Goal: Entertainment & Leisure: Consume media (video, audio)

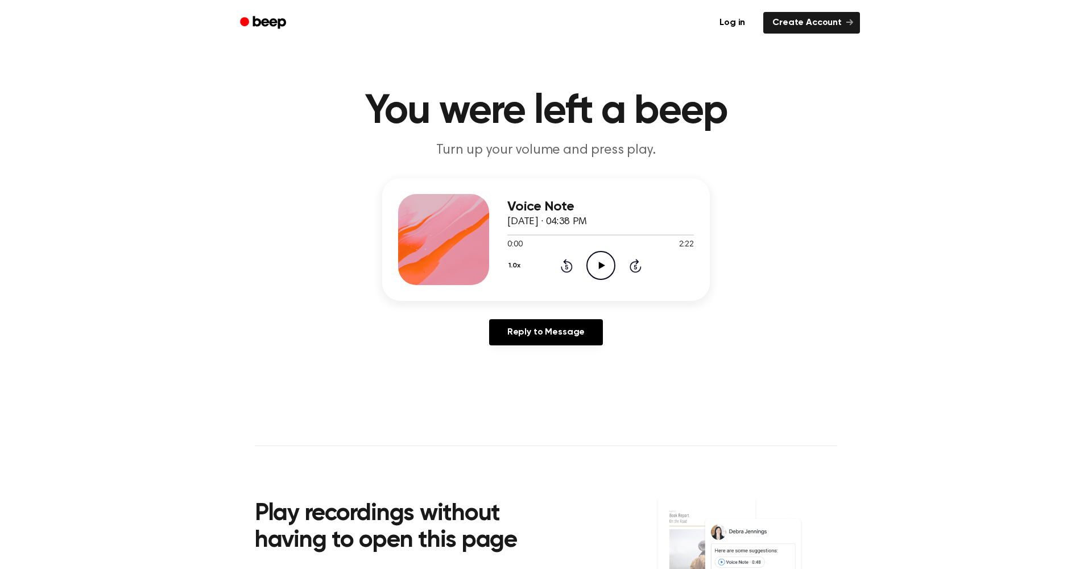
click at [602, 261] on icon "Play Audio" at bounding box center [601, 265] width 29 height 29
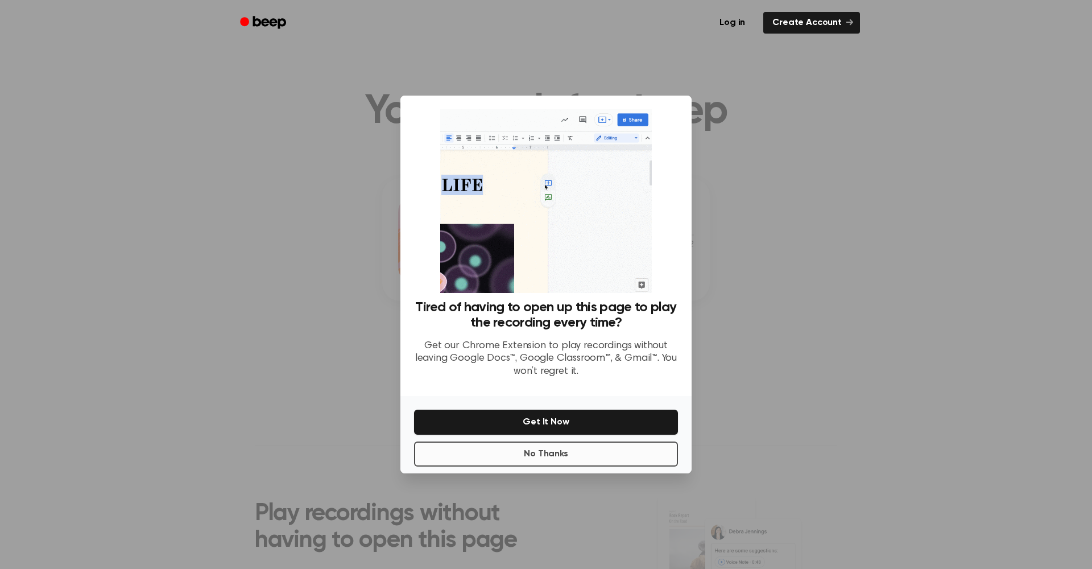
click at [576, 456] on button "No Thanks" at bounding box center [546, 453] width 264 height 25
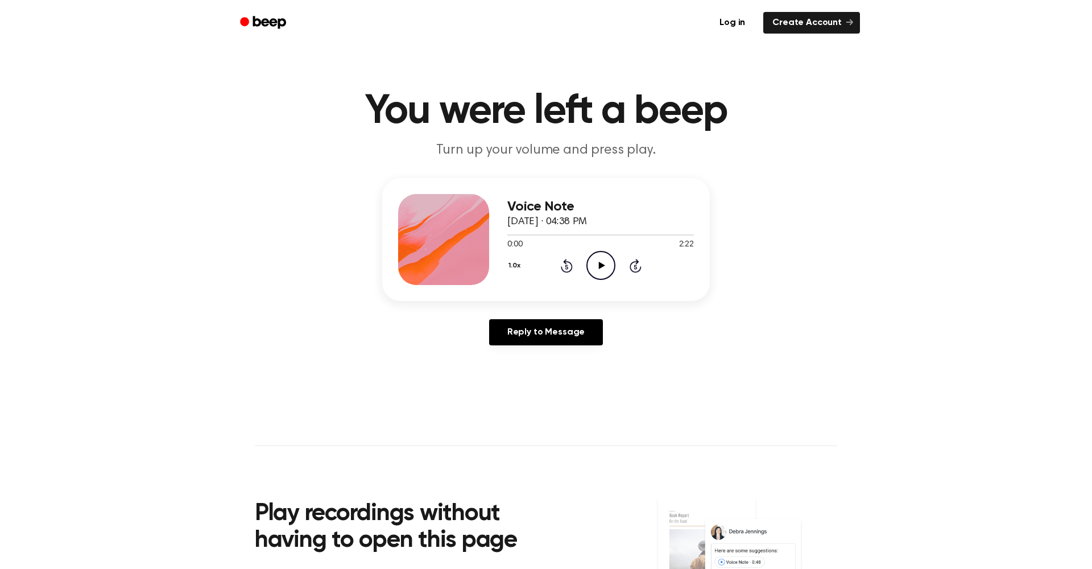
click at [595, 273] on icon "Play Audio" at bounding box center [601, 265] width 29 height 29
click at [595, 261] on icon "Pause Audio" at bounding box center [601, 265] width 29 height 29
click at [595, 261] on icon "Play Audio" at bounding box center [601, 265] width 29 height 29
click at [594, 271] on icon "Pause Audio" at bounding box center [601, 265] width 29 height 29
click at [600, 264] on icon at bounding box center [602, 265] width 6 height 7
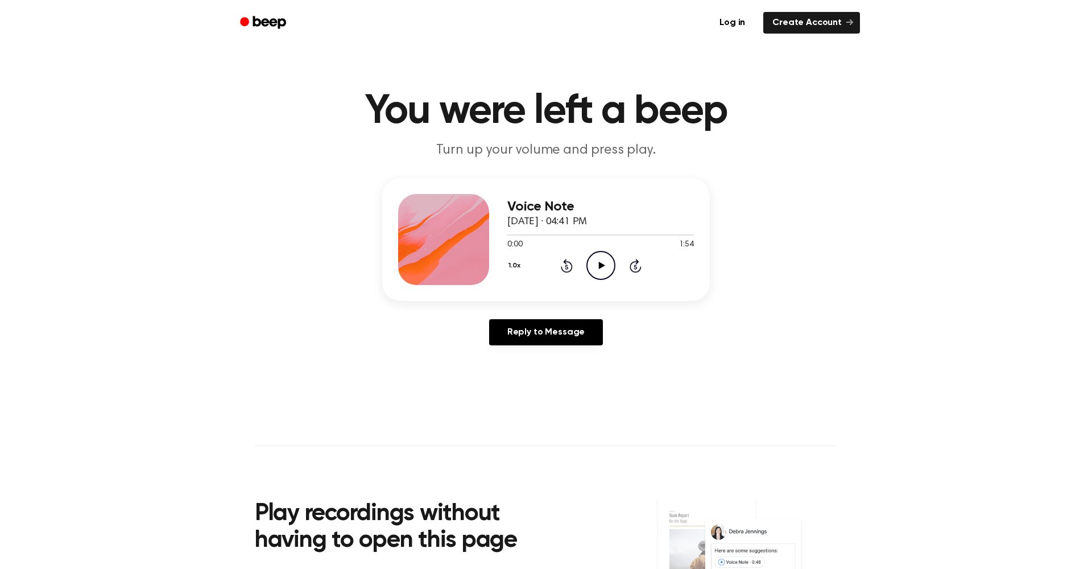
click at [596, 267] on icon "Play Audio" at bounding box center [601, 265] width 29 height 29
click at [599, 261] on icon "Play Audio" at bounding box center [601, 265] width 29 height 29
click at [602, 267] on icon at bounding box center [602, 265] width 6 height 7
